Goal: Task Accomplishment & Management: Complete application form

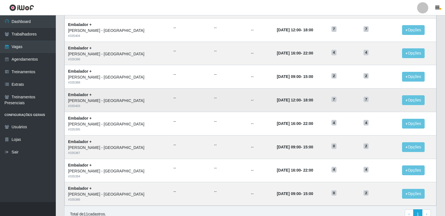
scroll to position [194, 0]
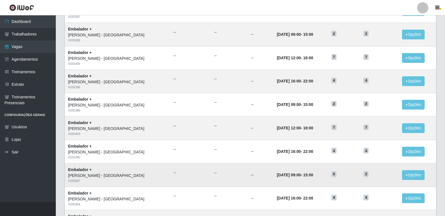
click at [211, 167] on td "--" at bounding box center [229, 174] width 37 height 23
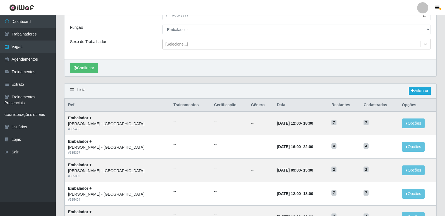
scroll to position [54, 0]
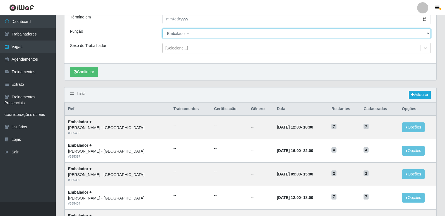
click at [210, 35] on select "[Selecione...] Embalador Embalador + Embalador ++ Repositor Repositor + Reposit…" at bounding box center [296, 33] width 269 height 10
click at [162, 29] on select "[Selecione...] Embalador Embalador + Embalador ++ Repositor Repositor + Reposit…" at bounding box center [296, 33] width 269 height 10
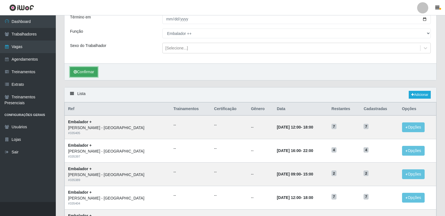
click at [84, 70] on button "Confirmar" at bounding box center [84, 72] width 28 height 10
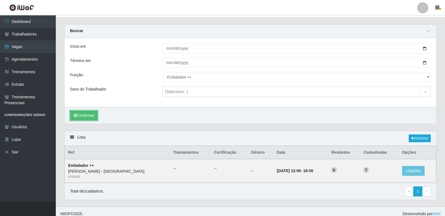
scroll to position [16, 0]
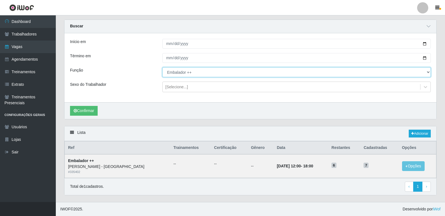
click at [199, 70] on select "[Selecione...] Embalador Embalador + Embalador ++ Repositor Repositor + Reposit…" at bounding box center [296, 72] width 269 height 10
select select "24"
click at [162, 67] on select "[Selecione...] Embalador Embalador + Embalador ++ Repositor Repositor + Reposit…" at bounding box center [296, 72] width 269 height 10
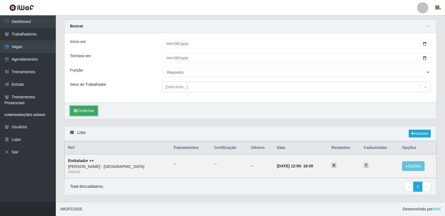
click at [92, 109] on button "Confirmar" at bounding box center [84, 111] width 28 height 10
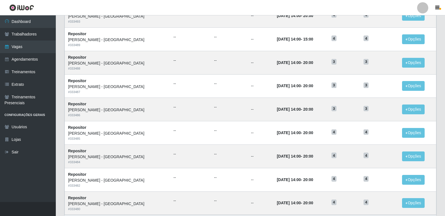
scroll to position [343, 0]
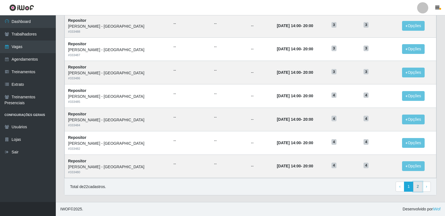
click at [418, 189] on link "2" at bounding box center [417, 186] width 9 height 10
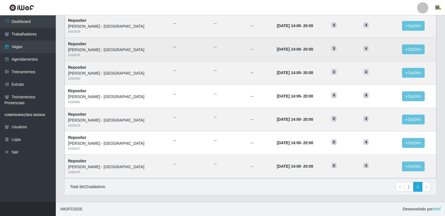
click at [367, 49] on h5 "4" at bounding box center [380, 48] width 32 height 6
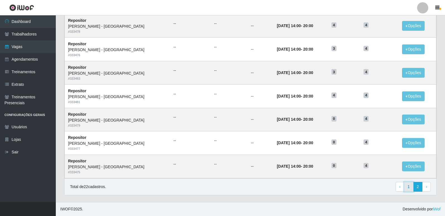
click at [407, 186] on link "1" at bounding box center [408, 187] width 9 height 10
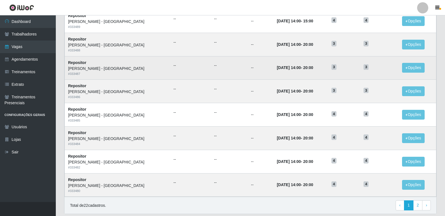
scroll to position [229, 0]
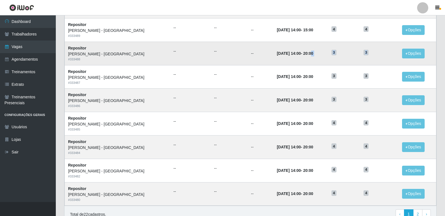
drag, startPoint x: 363, startPoint y: 58, endPoint x: 292, endPoint y: 58, distance: 70.9
click at [292, 58] on tr "Repositor Carone - Praia da Costa # 333488 -- -- -- 18/09/2025, 14:00 - 20:00 3…" at bounding box center [251, 53] width 372 height 23
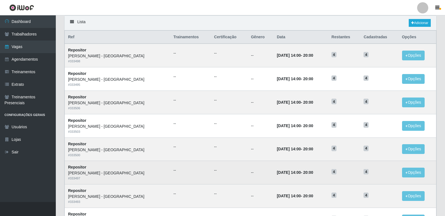
scroll to position [34, 0]
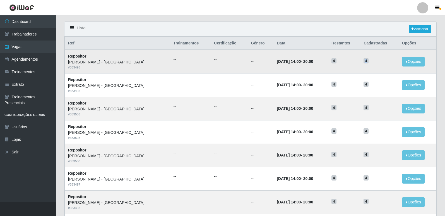
drag, startPoint x: 358, startPoint y: 60, endPoint x: 366, endPoint y: 59, distance: 8.4
click at [366, 59] on td "4" at bounding box center [379, 61] width 38 height 23
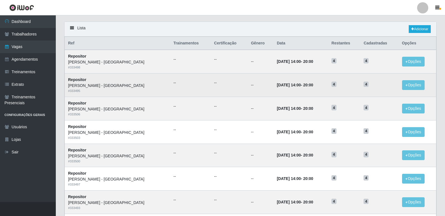
click at [375, 76] on td "4" at bounding box center [379, 84] width 38 height 23
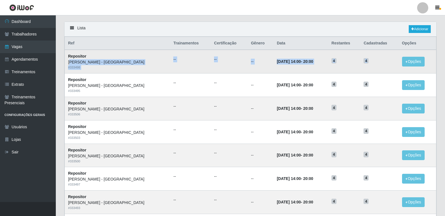
drag, startPoint x: 73, startPoint y: 62, endPoint x: 381, endPoint y: 62, distance: 307.6
click at [381, 62] on tr "Repositor Carone - Praia da Costa # 333498 -- -- -- 30/09/2025, 14:00 - 20:00 4…" at bounding box center [251, 61] width 372 height 23
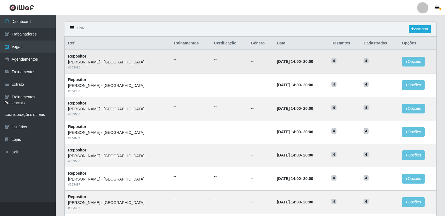
click at [379, 65] on td "4" at bounding box center [379, 61] width 38 height 23
drag, startPoint x: 374, startPoint y: 67, endPoint x: 127, endPoint y: 62, distance: 246.8
click at [127, 62] on tr "Repositor Carone - Praia da Costa # 333498 -- -- -- 30/09/2025, 14:00 - 20:00 4…" at bounding box center [251, 61] width 372 height 23
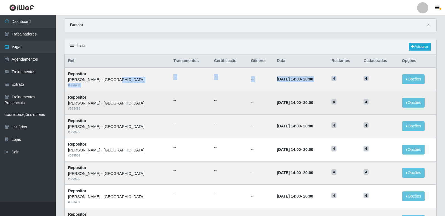
scroll to position [0, 0]
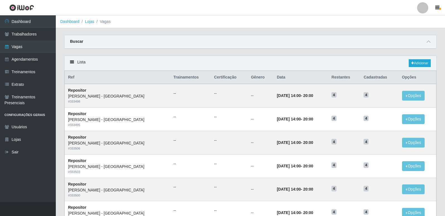
click at [343, 42] on div "Buscar" at bounding box center [250, 41] width 372 height 13
click at [430, 41] on icon at bounding box center [429, 42] width 4 height 4
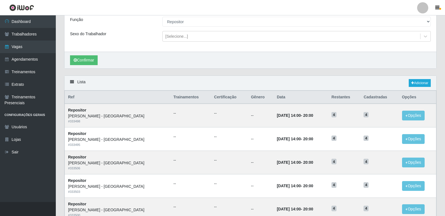
scroll to position [56, 0]
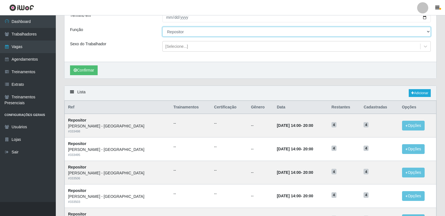
drag, startPoint x: 180, startPoint y: 32, endPoint x: 180, endPoint y: 35, distance: 3.1
click at [180, 32] on select "[Selecione...] Embalador Embalador + Embalador ++ Repositor Repositor + Reposit…" at bounding box center [296, 32] width 269 height 10
click at [162, 27] on select "[Selecione...] Embalador Embalador + Embalador ++ Repositor Repositor + Reposit…" at bounding box center [296, 32] width 269 height 10
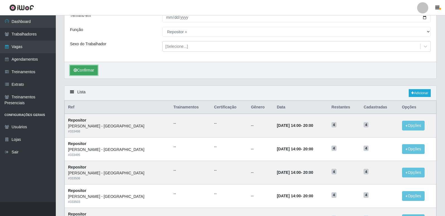
click at [78, 71] on button "Confirmar" at bounding box center [84, 70] width 28 height 10
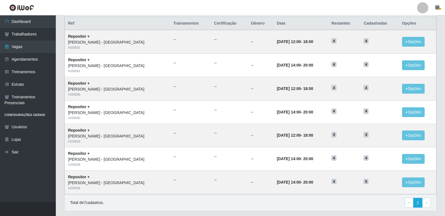
scroll to position [156, 0]
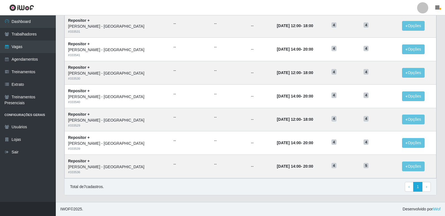
click at [67, 8] on header "Perfil Alterar Senha Sair" at bounding box center [222, 7] width 445 height 15
drag, startPoint x: 250, startPoint y: 120, endPoint x: 284, endPoint y: 118, distance: 34.1
click at [284, 118] on strong "14/09/2025, 12:00 - 18:00" at bounding box center [295, 119] width 36 height 4
click at [280, 119] on time "[DATE] 12:00" at bounding box center [289, 119] width 24 height 4
drag, startPoint x: 239, startPoint y: 116, endPoint x: 306, endPoint y: 122, distance: 67.2
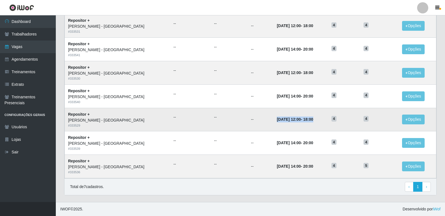
click at [306, 122] on tr "Repositor + Carone - Praia da Costa # 333529 -- -- -- 14/09/2025, 12:00 - 18:00…" at bounding box center [251, 119] width 372 height 23
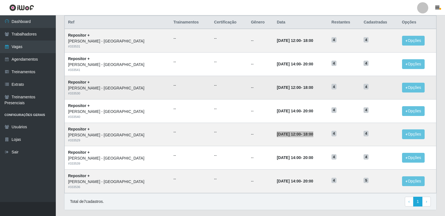
scroll to position [128, 0]
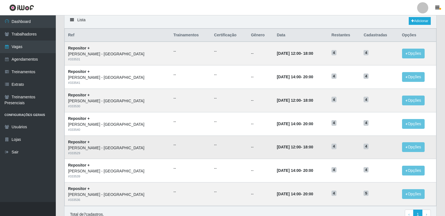
click at [328, 158] on td "4" at bounding box center [344, 146] width 32 height 23
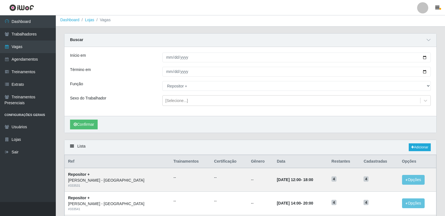
scroll to position [0, 0]
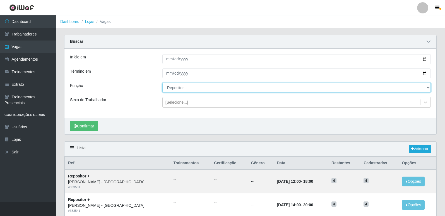
click at [184, 91] on select "[Selecione...] Embalador Embalador + Embalador ++ Repositor Repositor + Reposit…" at bounding box center [296, 88] width 269 height 10
select select "86"
click at [162, 83] on select "[Selecione...] Embalador Embalador + Embalador ++ Repositor Repositor + Reposit…" at bounding box center [296, 88] width 269 height 10
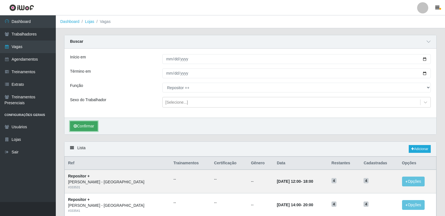
click at [73, 127] on button "Confirmar" at bounding box center [84, 126] width 28 height 10
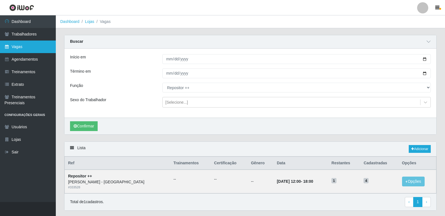
click at [20, 44] on link "Vagas" at bounding box center [28, 46] width 56 height 13
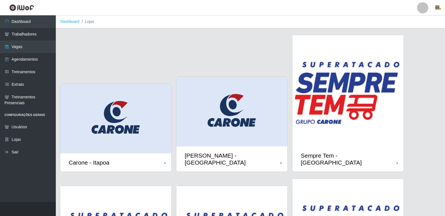
click at [127, 141] on img at bounding box center [115, 119] width 111 height 70
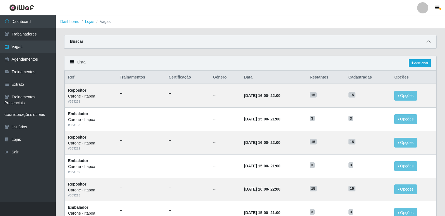
click at [428, 41] on icon at bounding box center [429, 42] width 4 height 4
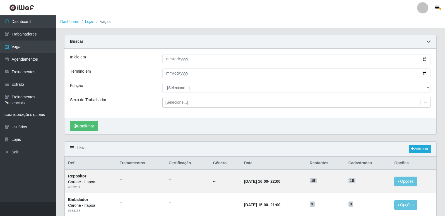
click at [428, 42] on icon at bounding box center [429, 42] width 4 height 4
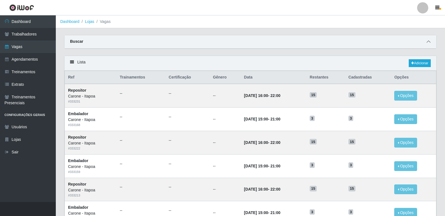
click at [428, 42] on icon at bounding box center [429, 42] width 4 height 4
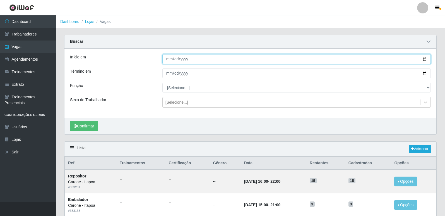
click at [426, 59] on input "Início em" at bounding box center [296, 59] width 269 height 10
type input "[DATE]"
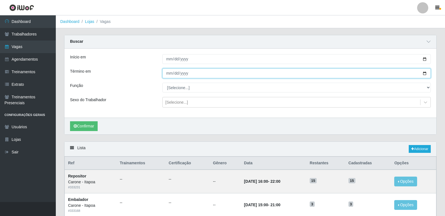
click at [427, 73] on input "Término em" at bounding box center [296, 73] width 269 height 10
type input "[DATE]"
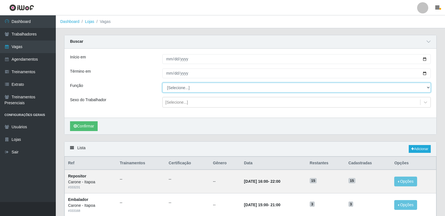
click at [208, 89] on select "[Selecione...] Embalador Embalador + Embalador ++ Repositor Repositor + Reposit…" at bounding box center [296, 88] width 269 height 10
click at [162, 83] on select "[Selecione...] Embalador Embalador + Embalador ++ Repositor Repositor + Reposit…" at bounding box center [296, 88] width 269 height 10
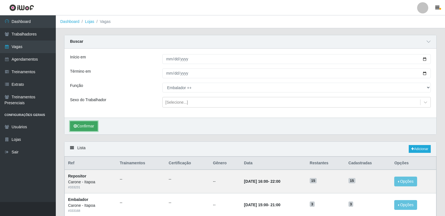
click at [91, 124] on button "Confirmar" at bounding box center [84, 126] width 28 height 10
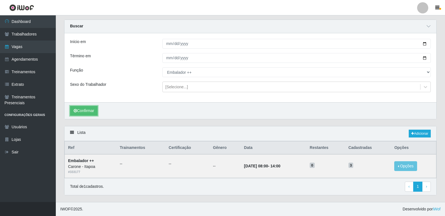
scroll to position [16, 0]
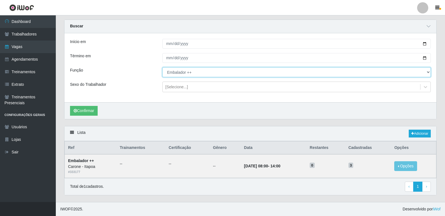
click at [191, 72] on select "[Selecione...] Embalador Embalador + Embalador ++ Repositor Repositor + Reposit…" at bounding box center [296, 72] width 269 height 10
select select "86"
click at [162, 67] on select "[Selecione...] Embalador Embalador + Embalador ++ Repositor Repositor + Reposit…" at bounding box center [296, 72] width 269 height 10
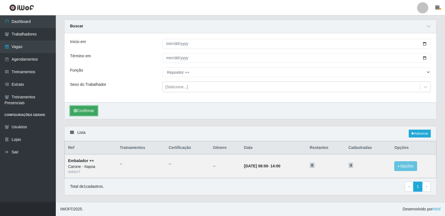
click at [76, 107] on button "Confirmar" at bounding box center [84, 111] width 28 height 10
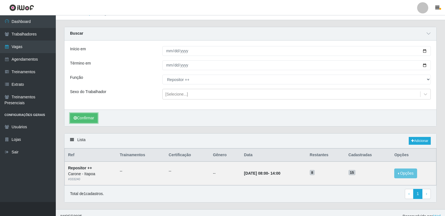
scroll to position [16, 0]
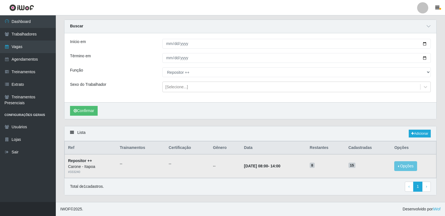
click at [305, 164] on td "07/09/2025, 08:00 - 14:00" at bounding box center [274, 165] width 66 height 23
click at [28, 49] on link "Vagas" at bounding box center [28, 46] width 56 height 13
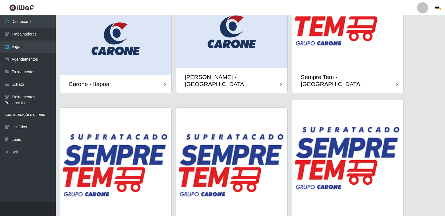
scroll to position [106, 0]
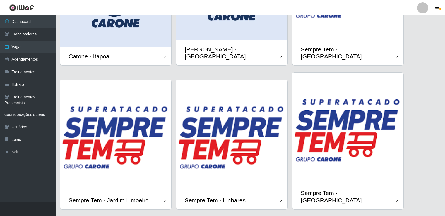
click at [337, 136] on img at bounding box center [348, 128] width 111 height 111
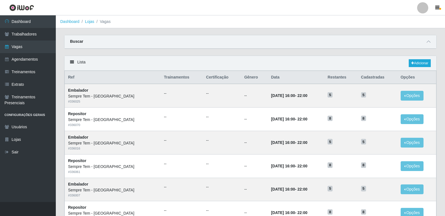
click at [183, 36] on div "Buscar" at bounding box center [250, 41] width 372 height 13
click at [430, 40] on icon at bounding box center [429, 42] width 4 height 4
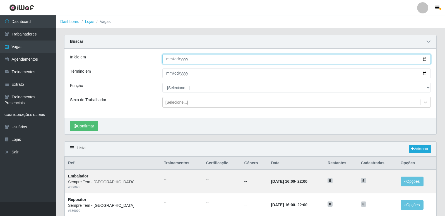
click at [425, 58] on input "Início em" at bounding box center [296, 59] width 269 height 10
type input "[DATE]"
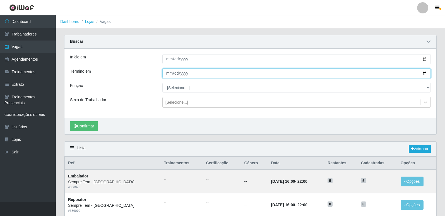
click at [426, 74] on input "Término em" at bounding box center [296, 73] width 269 height 10
type input "[DATE]"
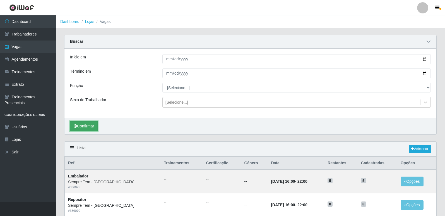
drag, startPoint x: 85, startPoint y: 128, endPoint x: 90, endPoint y: 127, distance: 4.5
click at [85, 128] on button "Confirmar" at bounding box center [84, 126] width 28 height 10
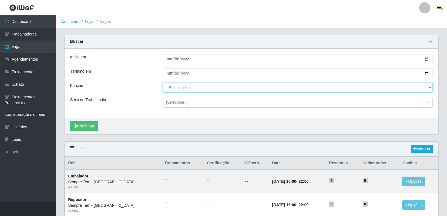
click at [185, 90] on select "[Selecione...] Embalador Embalador + Embalador ++ Repositor Repositor + Reposit…" at bounding box center [298, 88] width 270 height 10
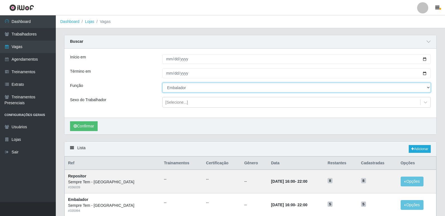
click at [162, 83] on select "[Selecione...] Embalador Embalador + Embalador ++ Repositor Repositor + Reposit…" at bounding box center [296, 88] width 269 height 10
drag, startPoint x: 184, startPoint y: 87, endPoint x: 183, endPoint y: 92, distance: 4.8
click at [184, 87] on select "[Selecione...] Embalador Embalador + Embalador ++ Repositor Repositor + Reposit…" at bounding box center [296, 88] width 269 height 10
click at [162, 83] on select "[Selecione...] Embalador Embalador + Embalador ++ Repositor Repositor + Reposit…" at bounding box center [296, 88] width 269 height 10
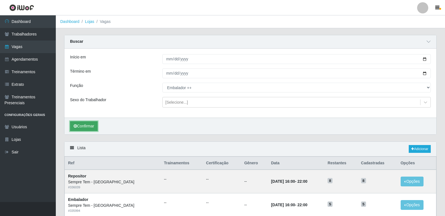
click at [89, 126] on button "Confirmar" at bounding box center [84, 126] width 28 height 10
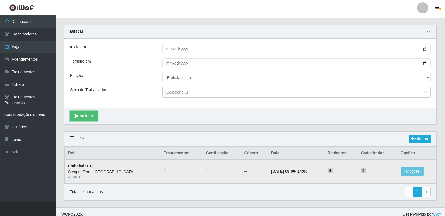
scroll to position [16, 0]
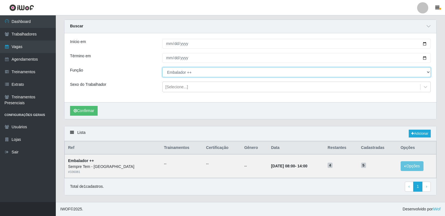
click at [191, 73] on select "[Selecione...] Embalador Embalador + Embalador ++ Repositor Repositor + Reposit…" at bounding box center [296, 72] width 269 height 10
click at [162, 67] on select "[Selecione...] Embalador Embalador + Embalador ++ Repositor Repositor + Reposit…" at bounding box center [296, 72] width 269 height 10
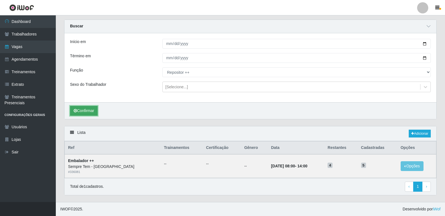
click at [98, 112] on button "Confirmar" at bounding box center [84, 111] width 28 height 10
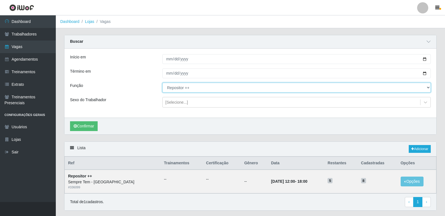
click at [209, 86] on select "[Selecione...] Embalador Embalador + Embalador ++ Repositor Repositor + Reposit…" at bounding box center [296, 88] width 269 height 10
select select "71"
click at [162, 83] on select "[Selecione...] Embalador Embalador + Embalador ++ Repositor Repositor + Reposit…" at bounding box center [296, 88] width 269 height 10
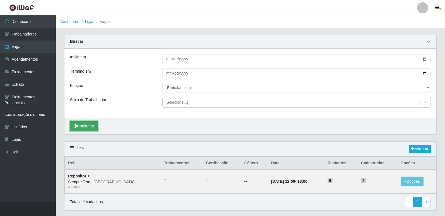
click at [84, 125] on button "Confirmar" at bounding box center [84, 126] width 28 height 10
